Goal: Information Seeking & Learning: Find contact information

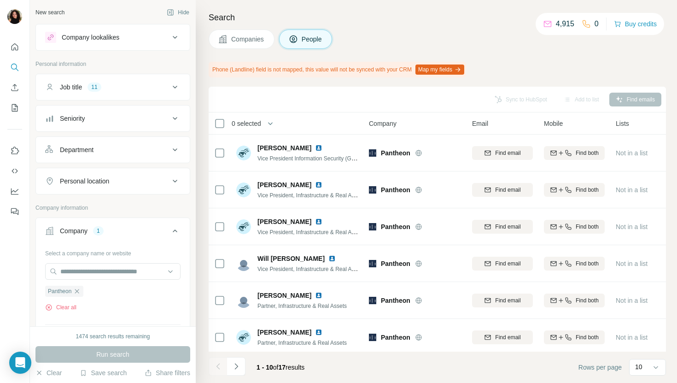
click at [240, 30] on button "Companies" at bounding box center [242, 38] width 66 height 19
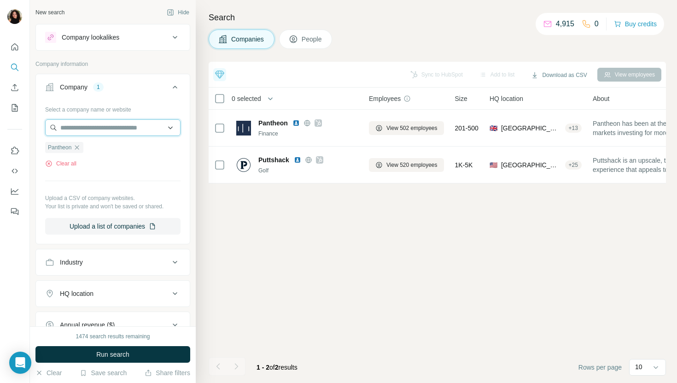
click at [119, 134] on input "text" at bounding box center [112, 127] width 135 height 17
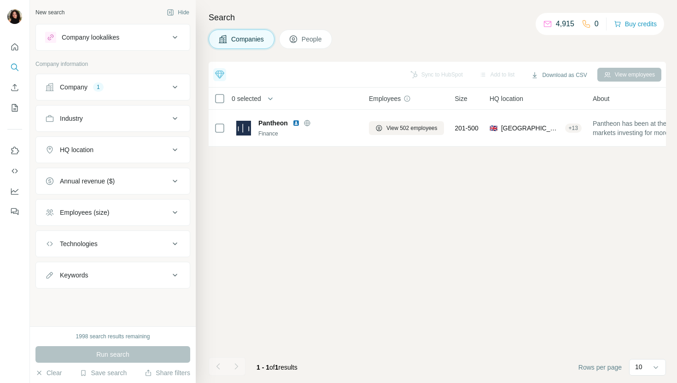
click at [129, 93] on button "Company 1" at bounding box center [113, 87] width 154 height 22
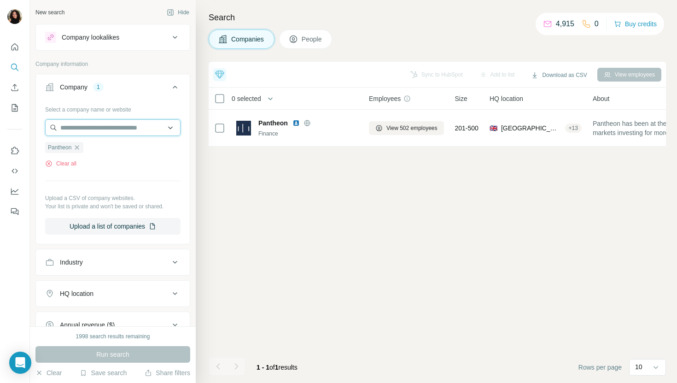
click at [114, 129] on input "text" at bounding box center [112, 127] width 135 height 17
click at [229, 219] on div "Top 5 companies you should reach out to [DATE] Doxee Strong ICP match +1 [URL] …" at bounding box center [437, 222] width 457 height 321
click at [94, 128] on input "text" at bounding box center [112, 127] width 135 height 17
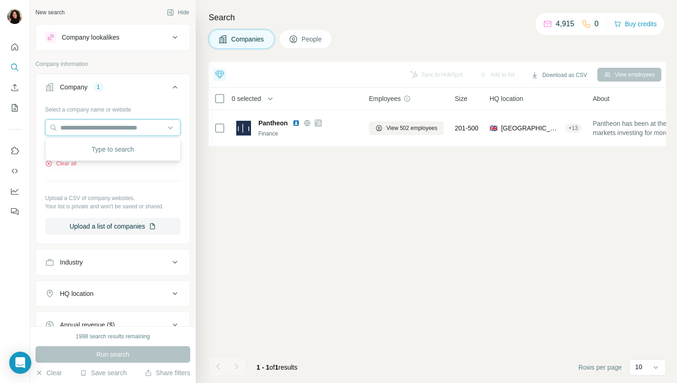
paste input "**********"
type input "**********"
click at [129, 149] on div "WebPT [DOMAIN_NAME]" at bounding box center [112, 152] width 131 height 25
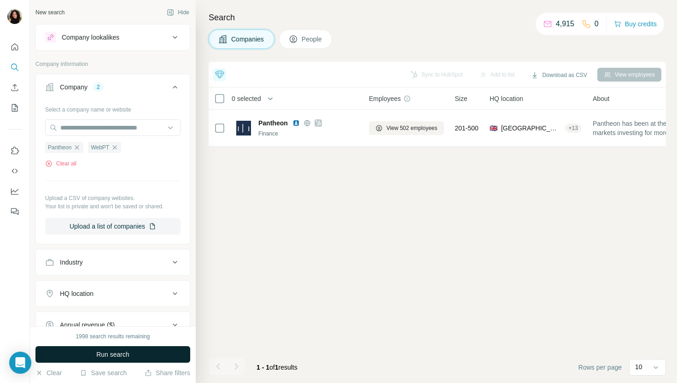
click at [93, 354] on button "Run search" at bounding box center [112, 354] width 155 height 17
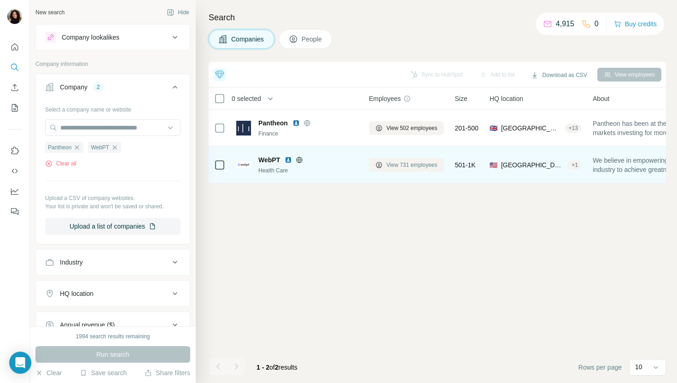
click at [405, 165] on span "View 731 employees" at bounding box center [412, 165] width 51 height 8
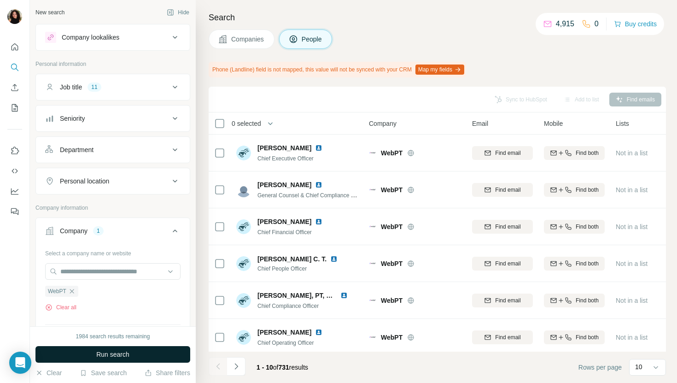
click at [158, 353] on button "Run search" at bounding box center [112, 354] width 155 height 17
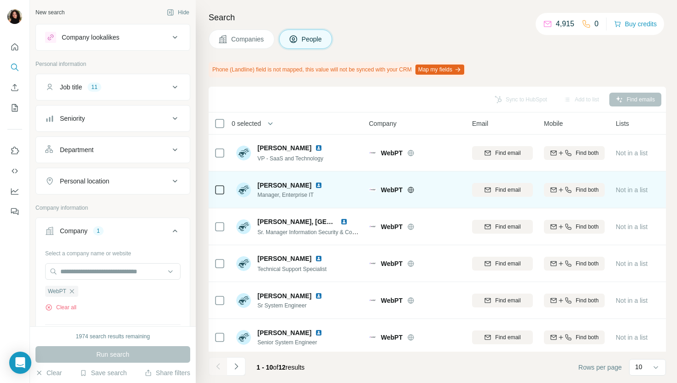
click at [315, 184] on img at bounding box center [318, 185] width 7 height 7
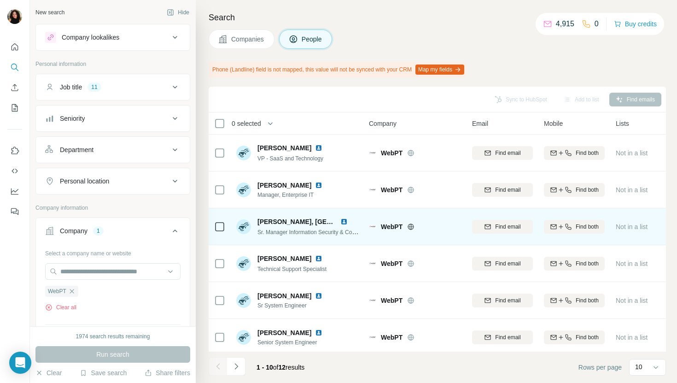
click at [342, 221] on img at bounding box center [343, 221] width 7 height 7
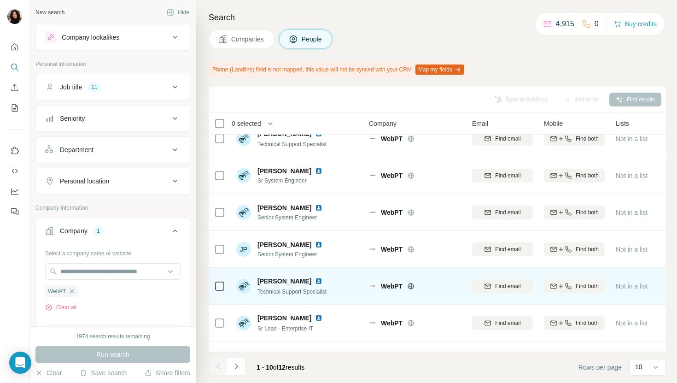
scroll to position [152, 0]
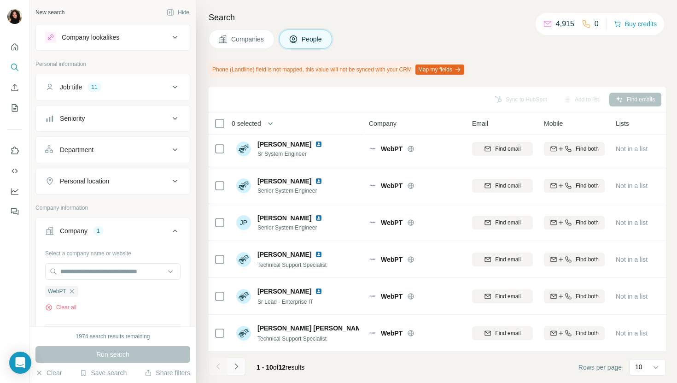
click at [239, 366] on icon "Navigate to next page" at bounding box center [236, 366] width 9 height 9
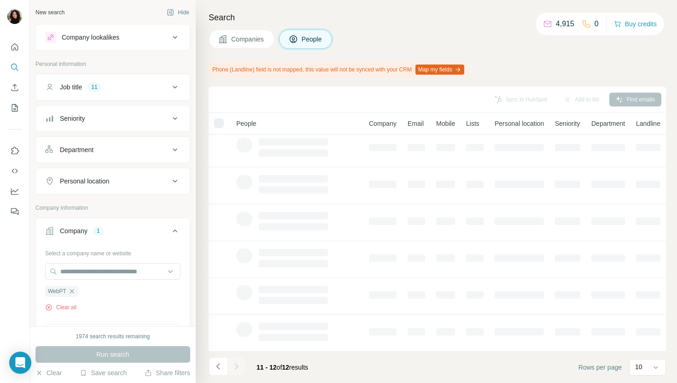
scroll to position [0, 0]
